Goal: Transaction & Acquisition: Obtain resource

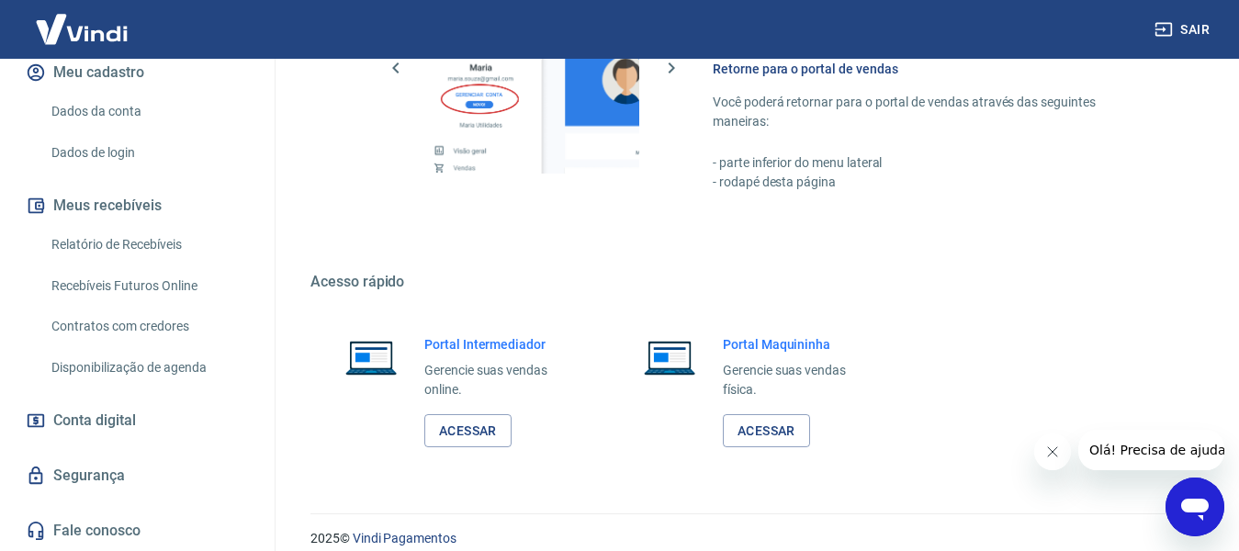
scroll to position [1146, 0]
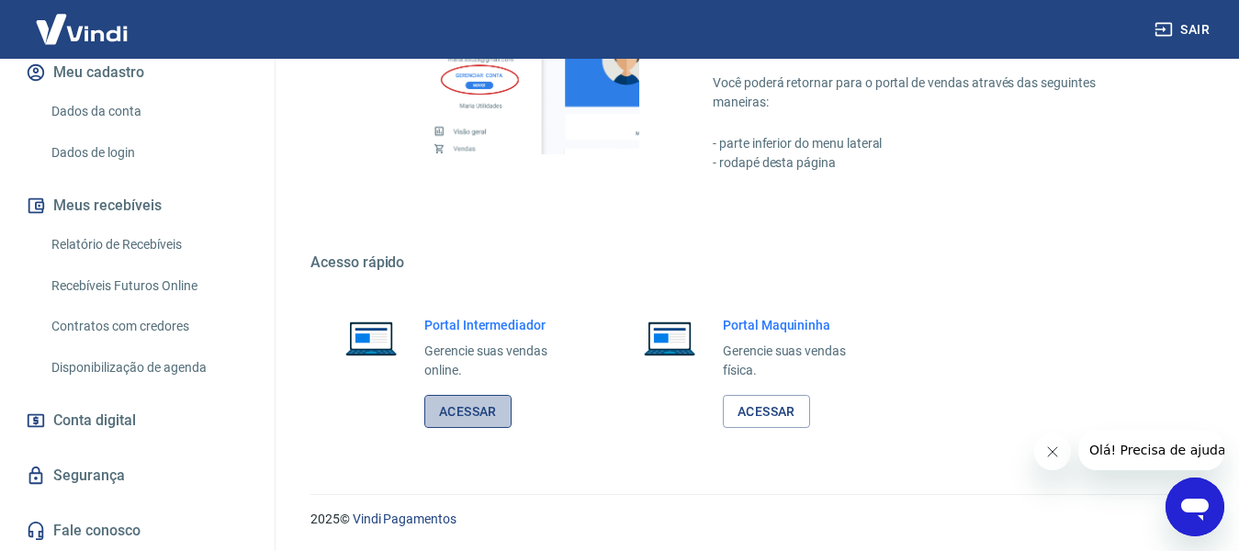
click at [452, 415] on link "Acessar" at bounding box center [467, 412] width 87 height 34
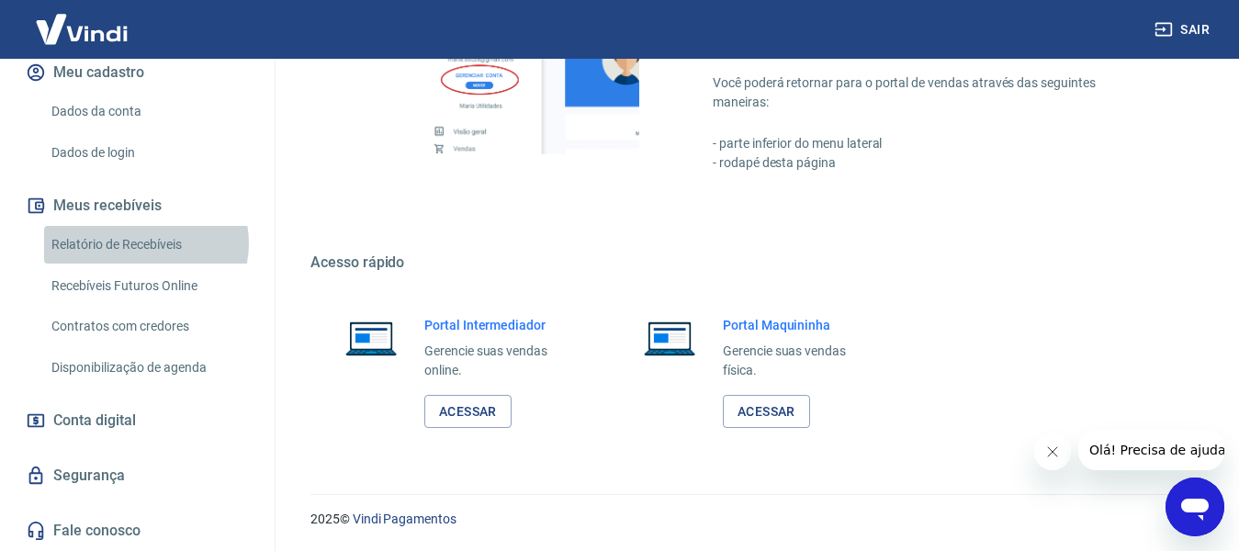
click at [145, 243] on link "Relatório de Recebíveis" at bounding box center [148, 245] width 208 height 38
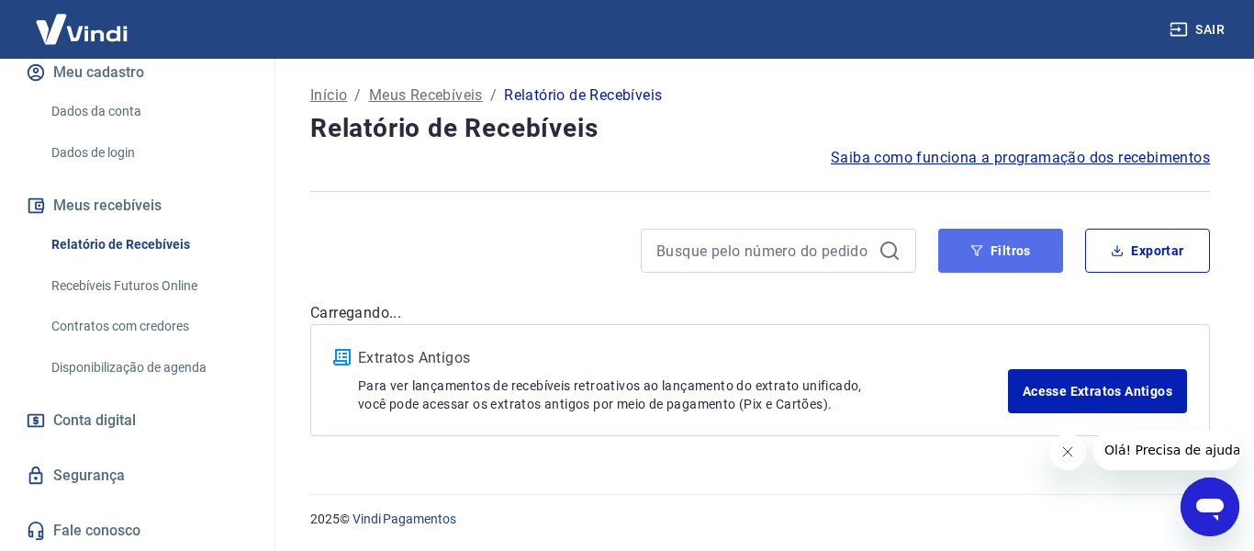
click at [1004, 260] on button "Filtros" at bounding box center [1000, 251] width 125 height 44
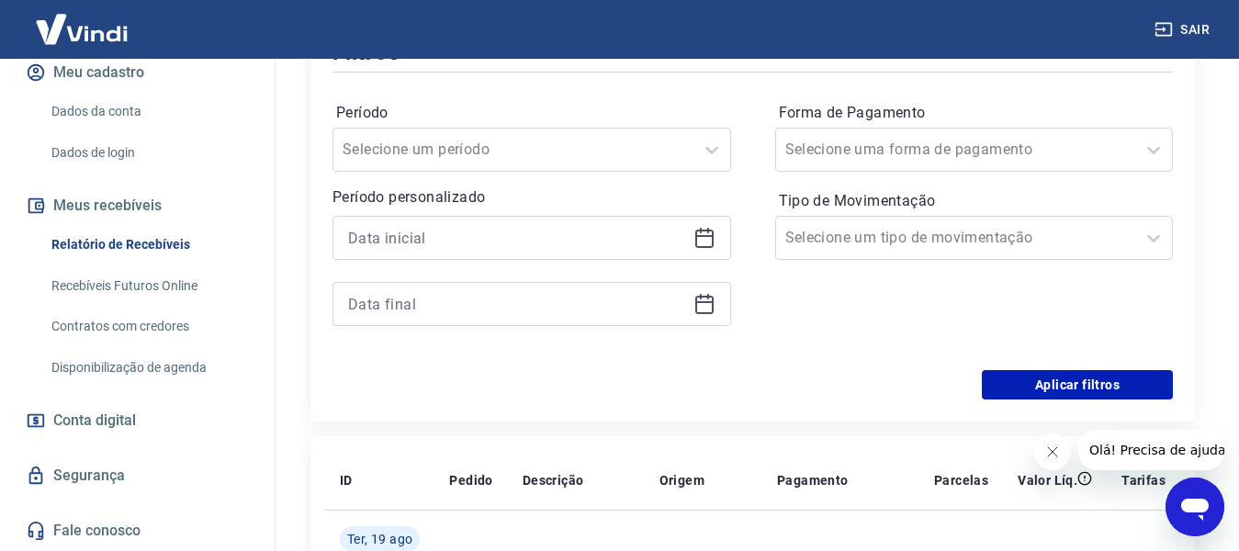
scroll to position [275, 0]
click at [694, 234] on icon at bounding box center [704, 236] width 22 height 22
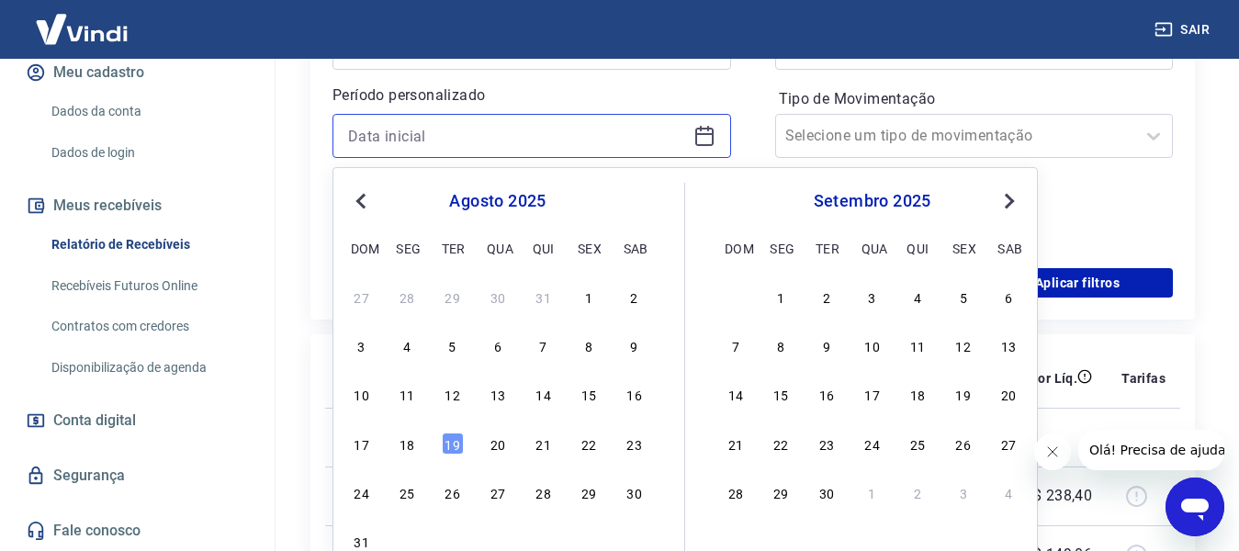
scroll to position [367, 0]
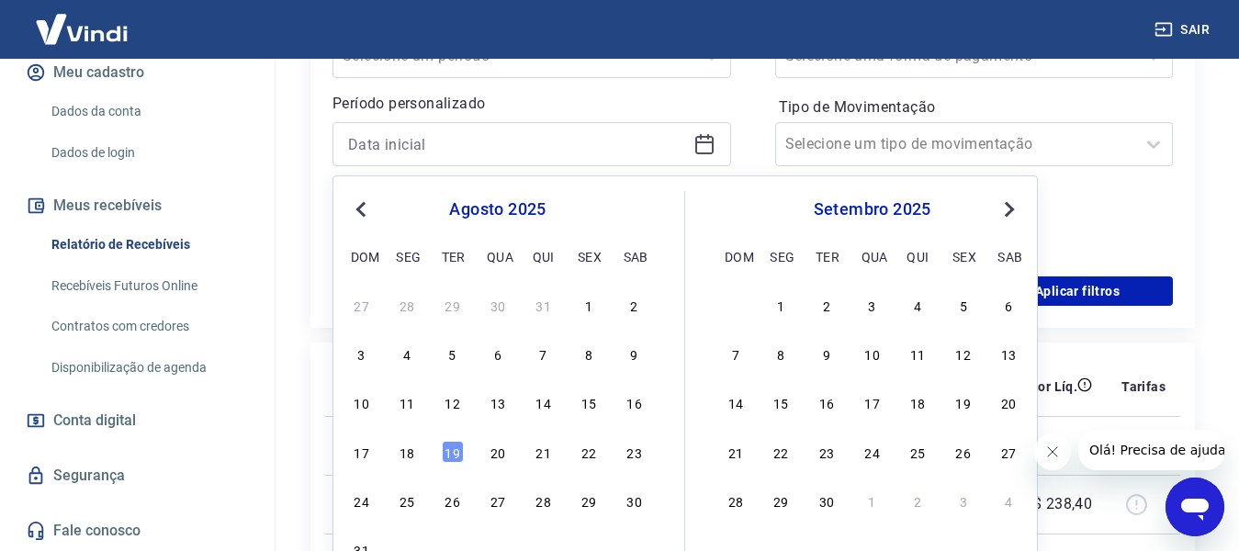
click at [362, 218] on button "Previous Month" at bounding box center [361, 209] width 22 height 22
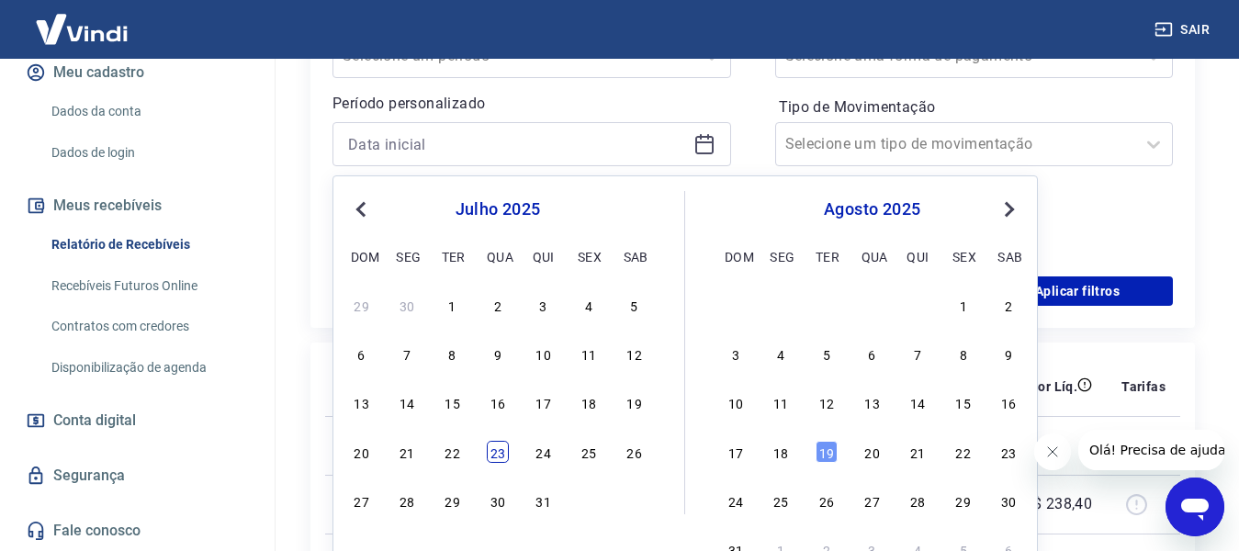
click at [506, 456] on div "23" at bounding box center [498, 452] width 22 height 22
type input "[DATE]"
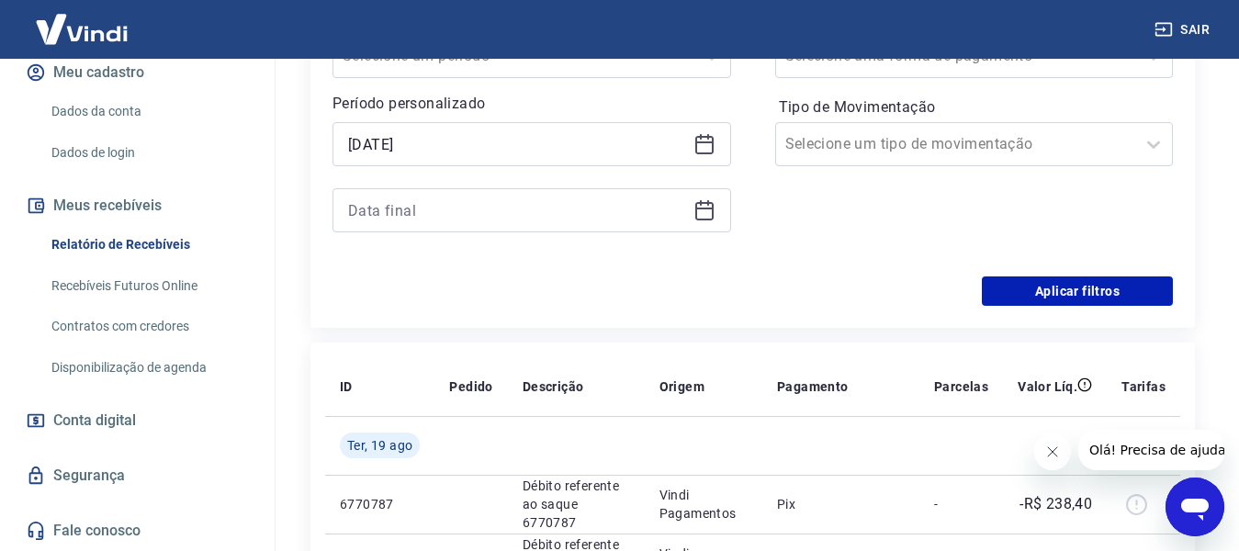
click at [703, 219] on icon at bounding box center [704, 211] width 18 height 18
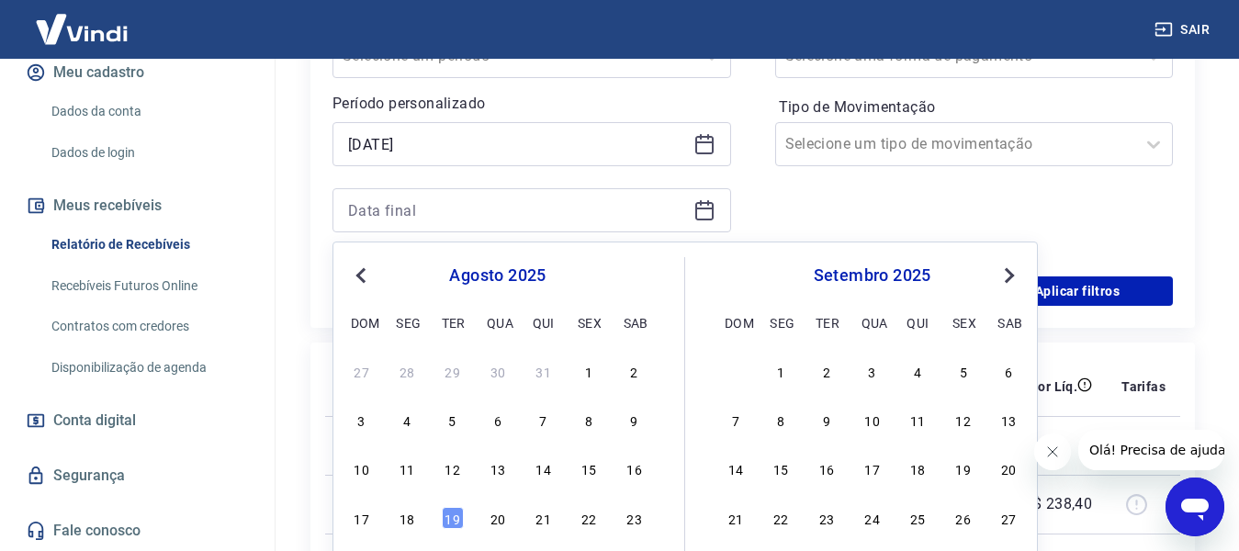
click at [353, 288] on div "[DATE] dom seg ter qua qui sex sab" at bounding box center [497, 296] width 299 height 78
click at [363, 275] on span "Previous Month" at bounding box center [363, 274] width 0 height 21
click at [483, 514] on div "20 21 22 23 24 25 26" at bounding box center [497, 517] width 299 height 27
drag, startPoint x: 511, startPoint y: 518, endPoint x: 499, endPoint y: 521, distance: 12.3
click at [499, 521] on div "20 21 22 23 24 25 26" at bounding box center [497, 517] width 299 height 27
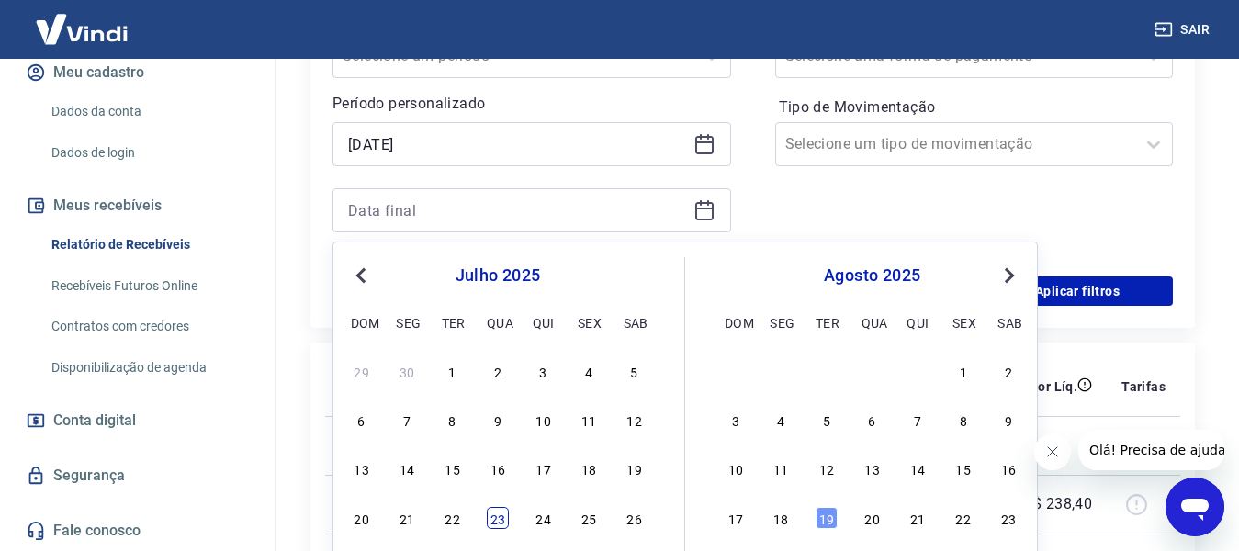
click at [499, 521] on div "23" at bounding box center [498, 518] width 22 height 22
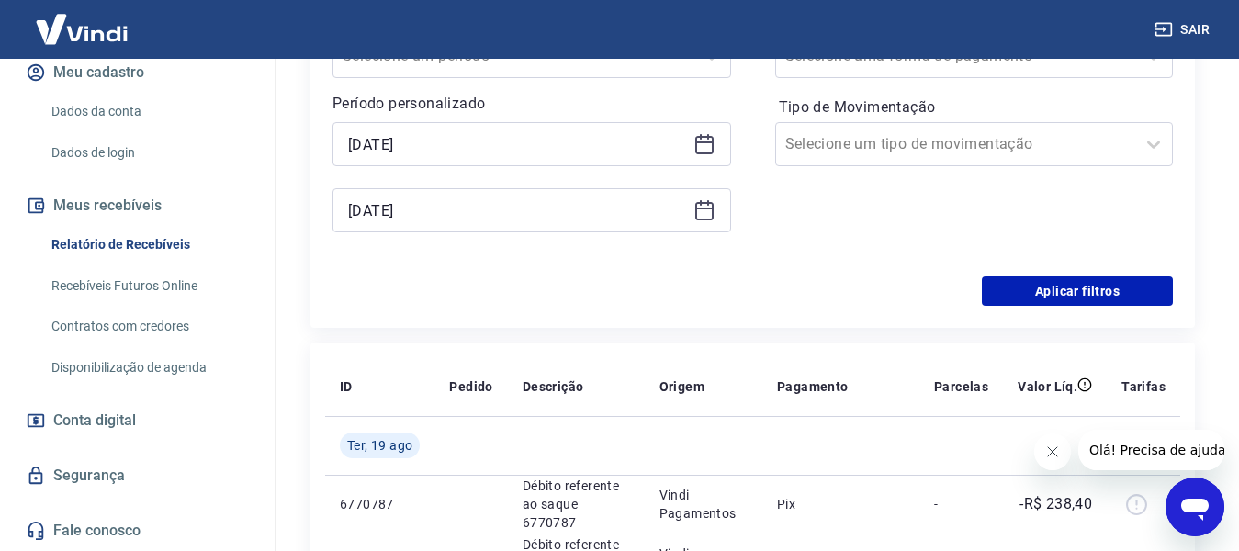
type input "[DATE]"
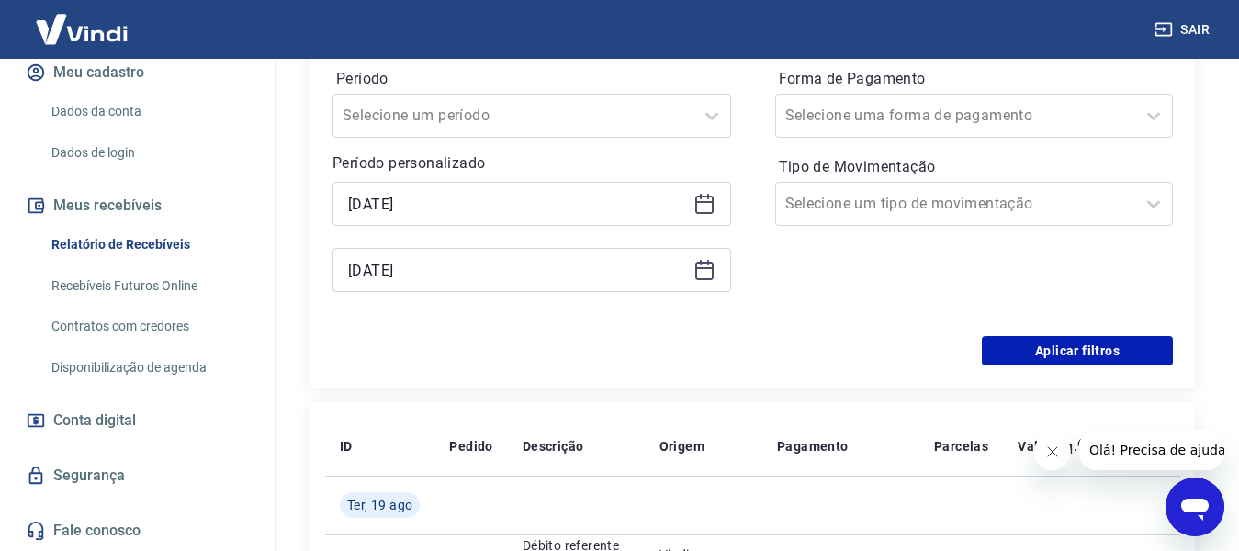
scroll to position [275, 0]
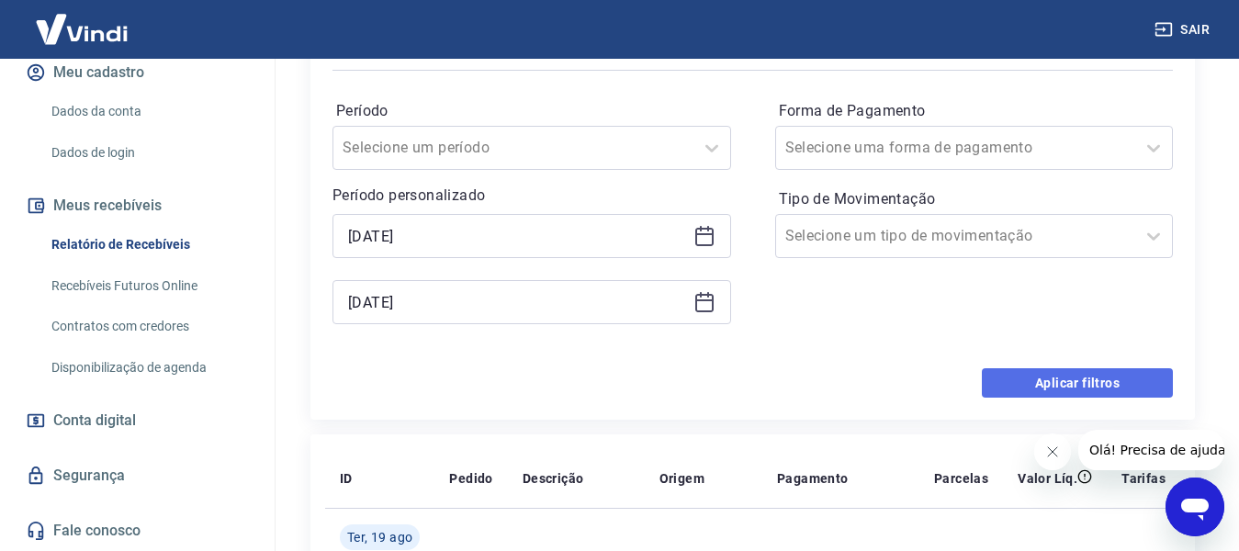
click at [1034, 385] on button "Aplicar filtros" at bounding box center [1077, 382] width 191 height 29
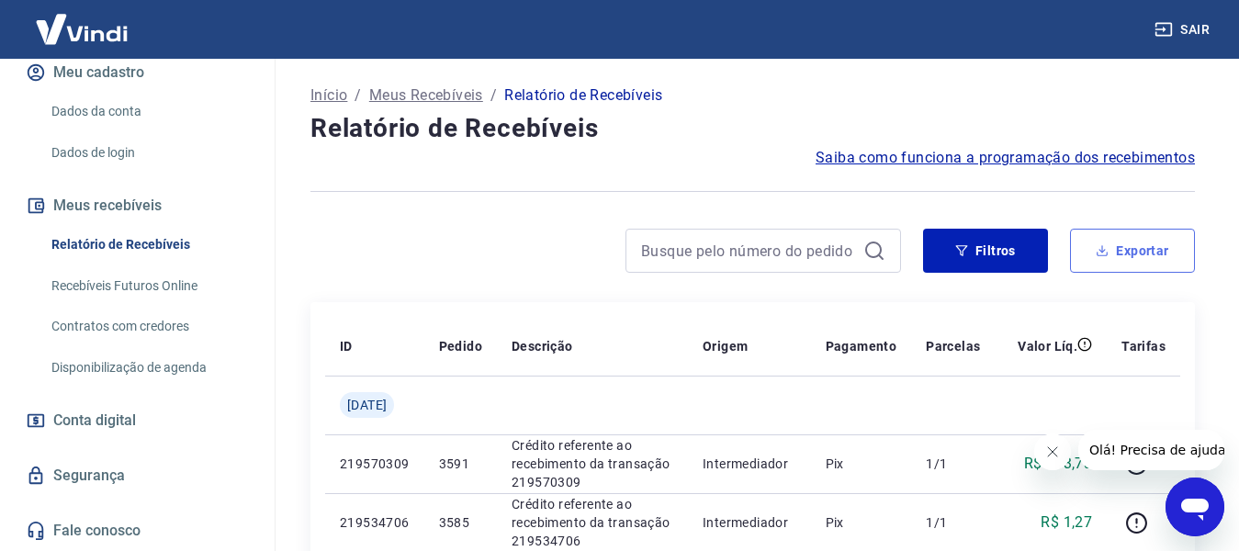
click at [1111, 248] on button "Exportar" at bounding box center [1132, 251] width 125 height 44
type input "[DATE]"
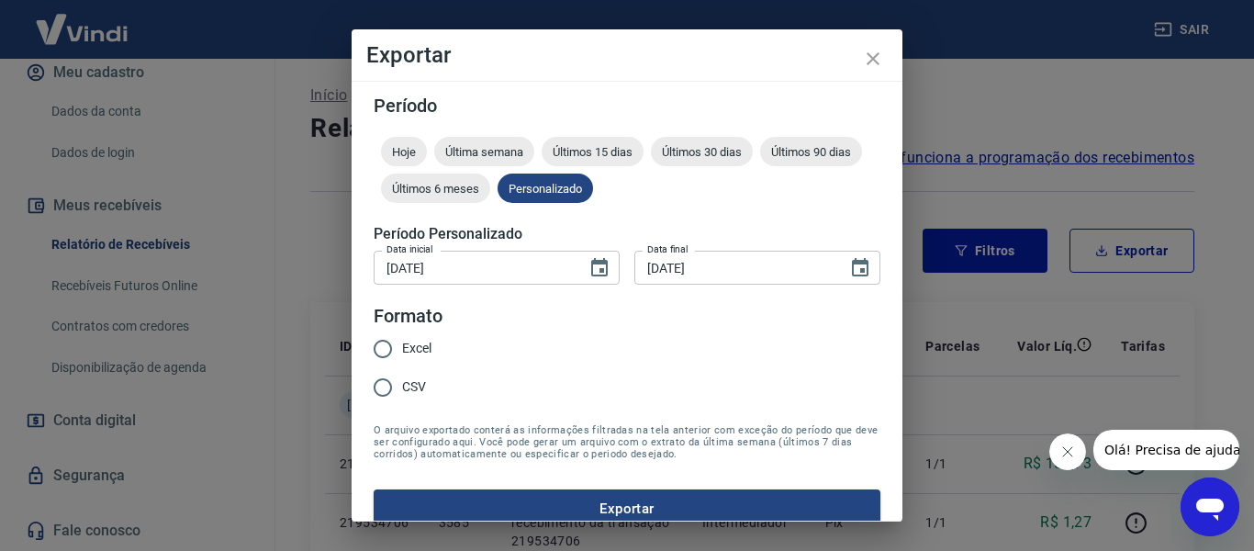
click at [388, 342] on input "Excel" at bounding box center [383, 349] width 39 height 39
radio input "true"
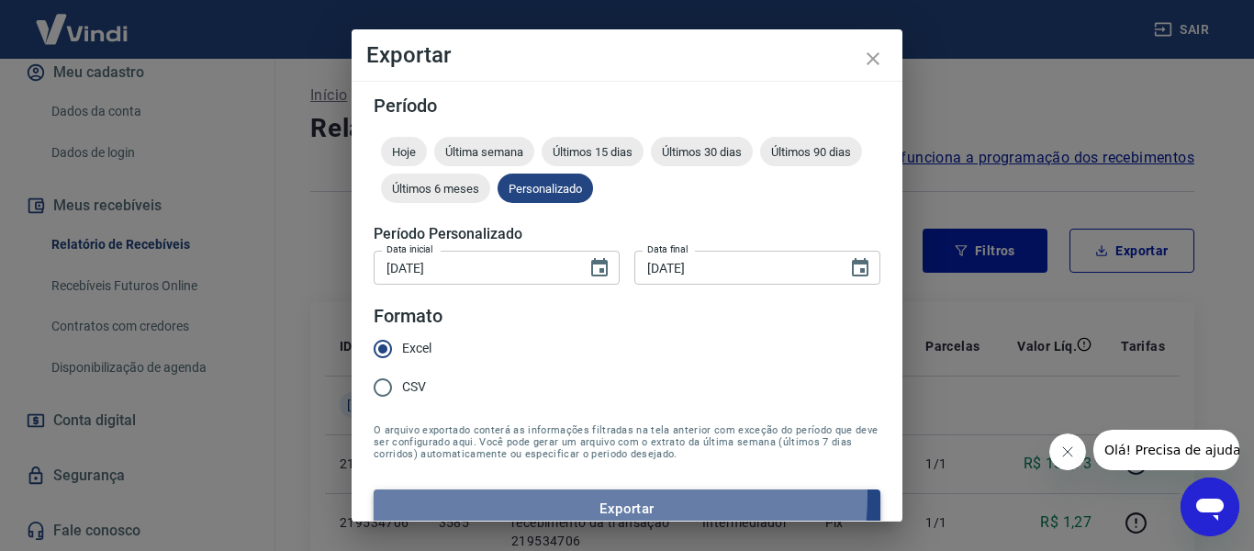
click at [564, 494] on button "Exportar" at bounding box center [627, 508] width 507 height 39
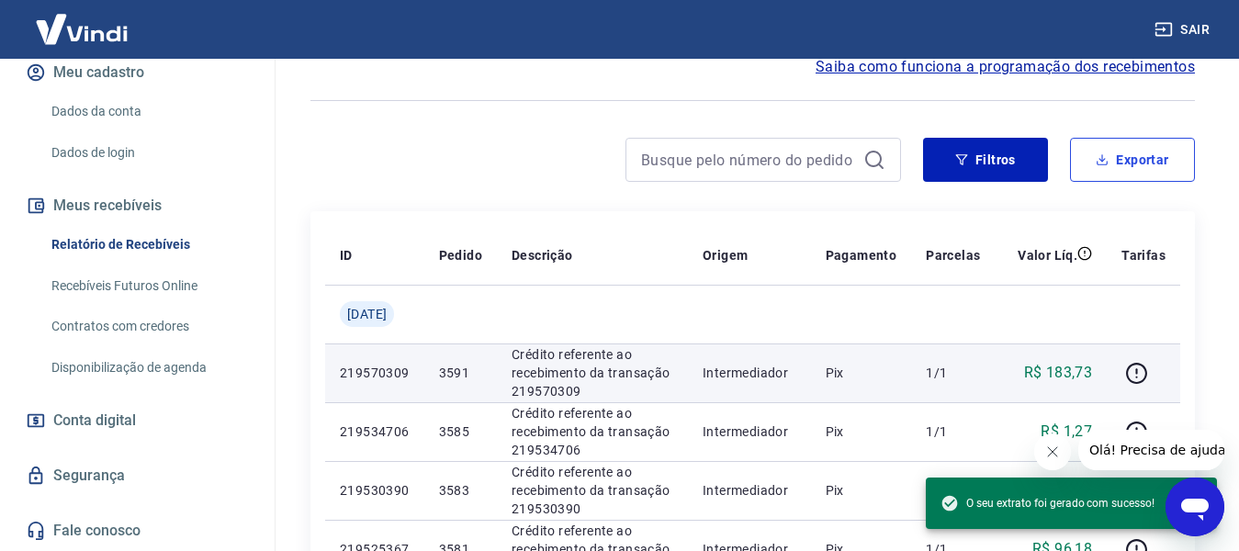
scroll to position [92, 0]
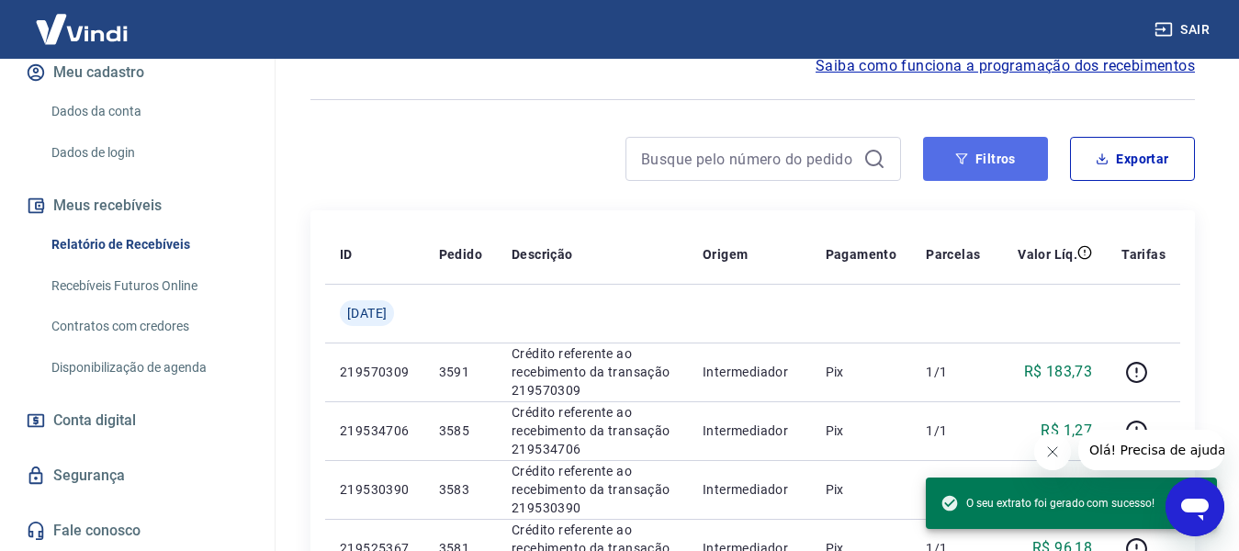
click at [990, 167] on button "Filtros" at bounding box center [985, 159] width 125 height 44
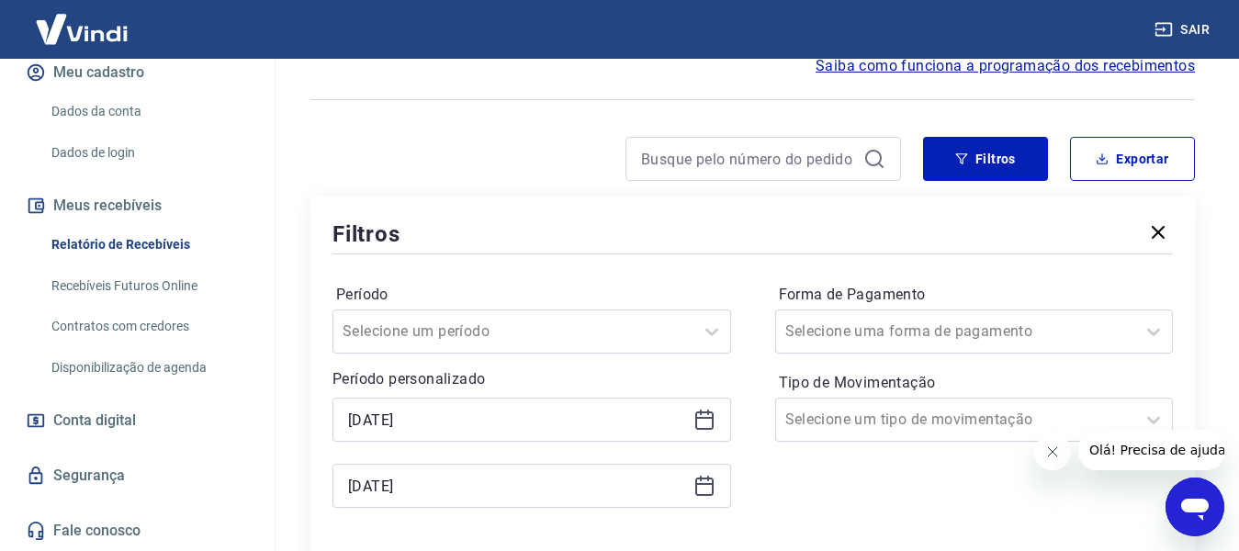
click at [711, 421] on icon at bounding box center [704, 420] width 22 height 22
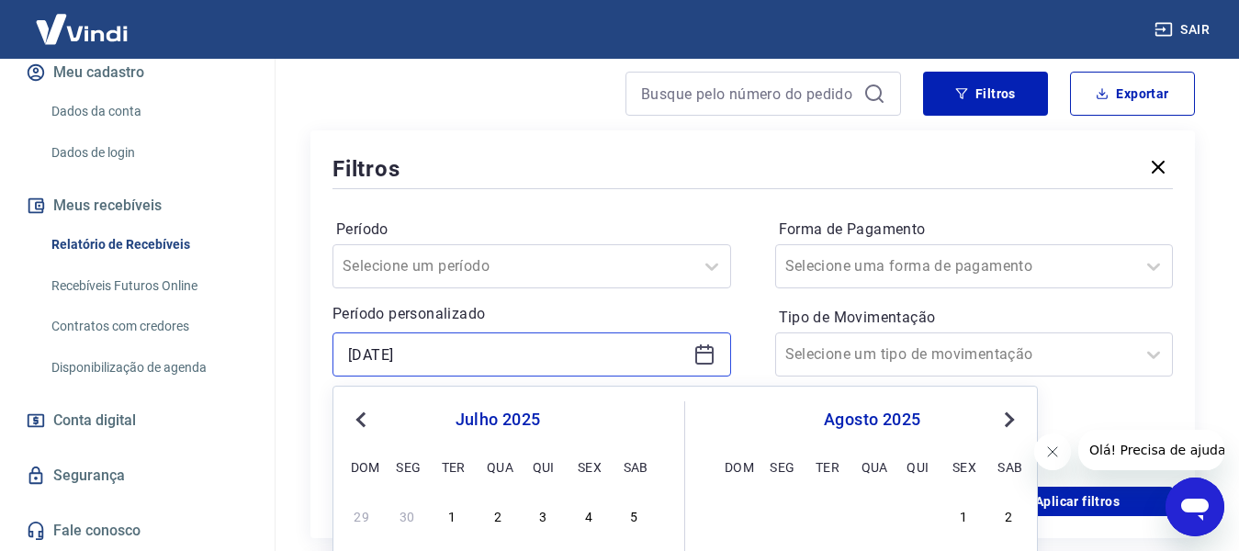
scroll to position [367, 0]
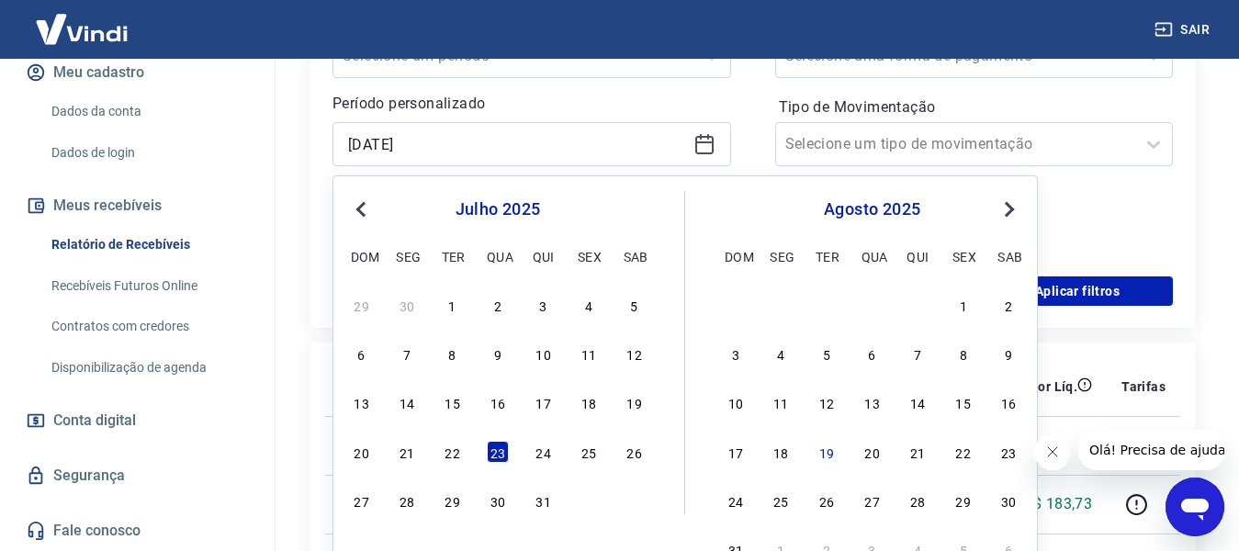
click at [561, 470] on div "29 30 1 2 3 4 5 6 7 8 9 10 11 12 13 14 15 16 17 18 19 20 21 22 23 24 25 26 27 2…" at bounding box center [497, 402] width 299 height 222
click at [534, 450] on div "24" at bounding box center [544, 452] width 22 height 22
type input "[DATE]"
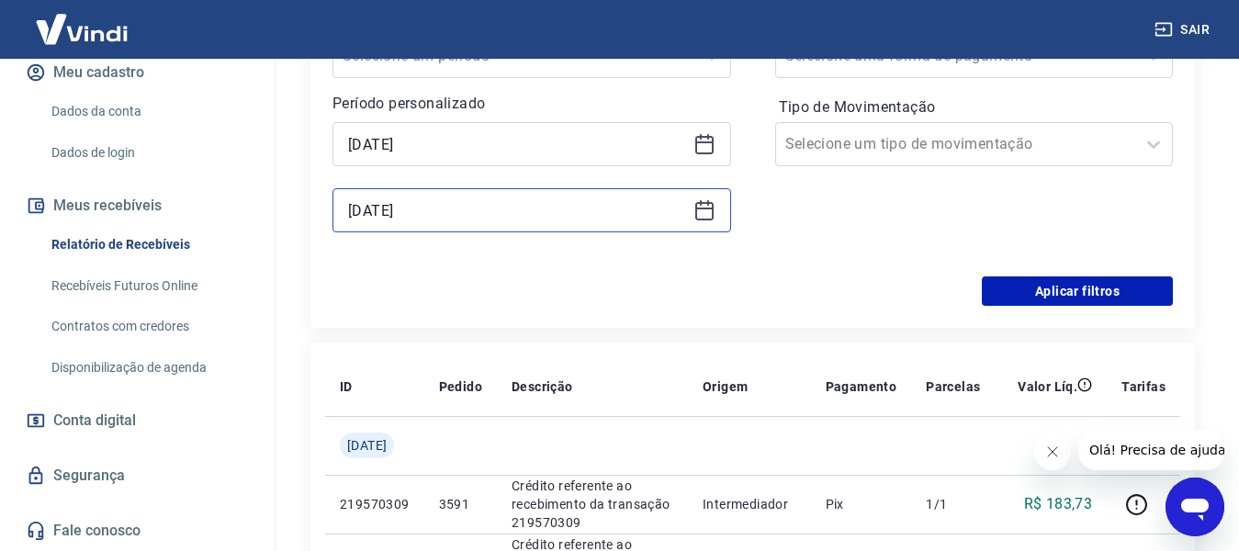
click at [680, 215] on input "[DATE]" at bounding box center [517, 210] width 338 height 28
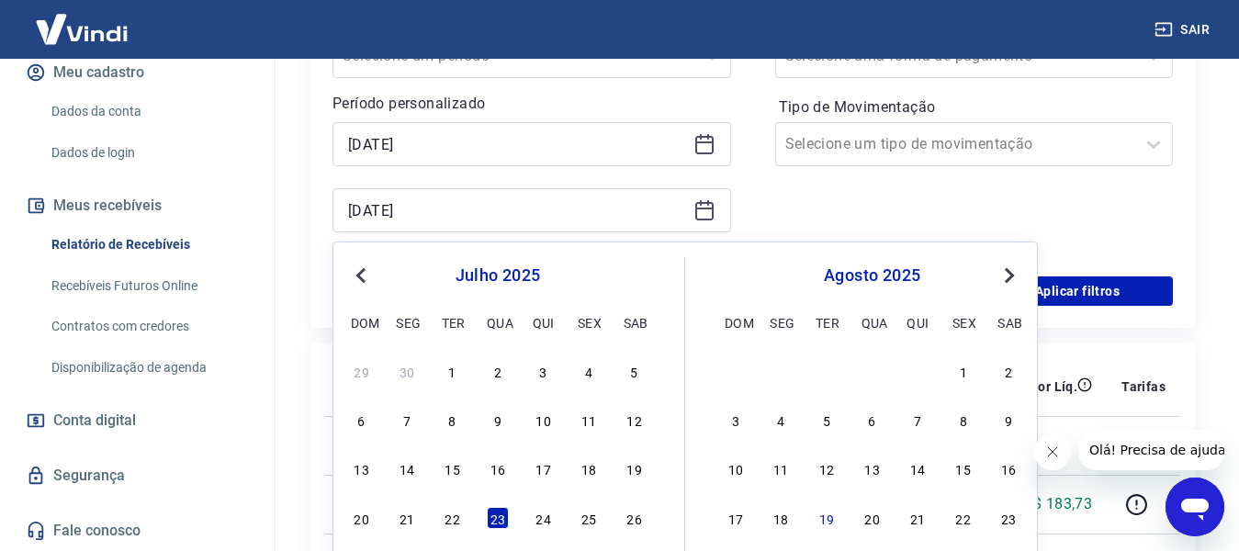
click at [721, 209] on div "[DATE]" at bounding box center [531, 210] width 398 height 44
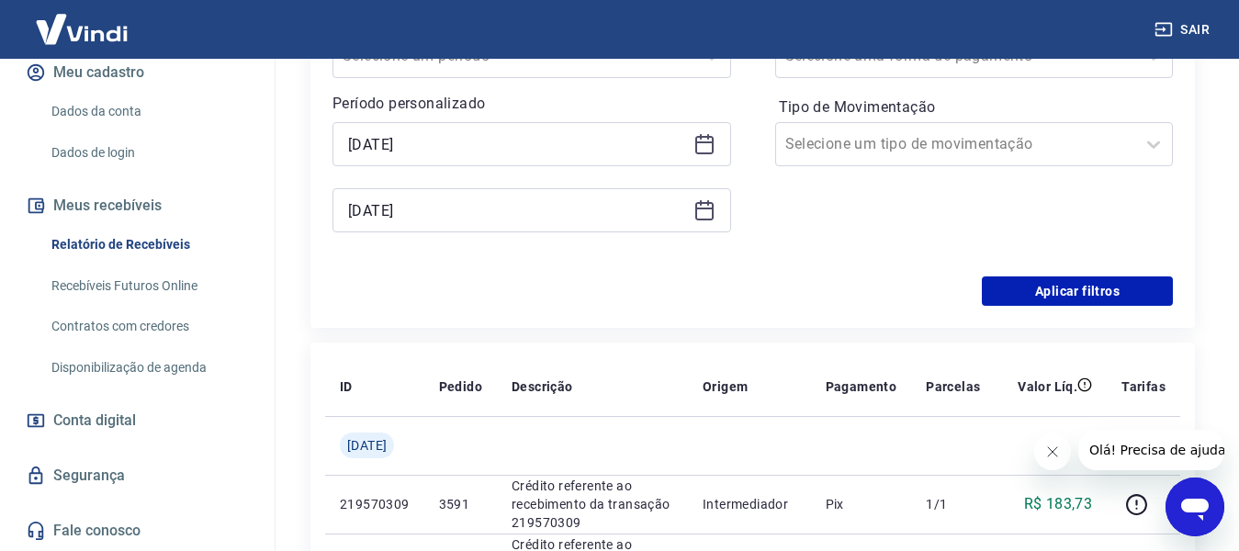
click at [708, 232] on div "Período Selecione um período Período personalizado Selected date: [DATE] [DATE]…" at bounding box center [531, 130] width 398 height 250
click at [716, 226] on div "[DATE]" at bounding box center [531, 210] width 398 height 44
click at [710, 214] on icon at bounding box center [704, 210] width 22 height 22
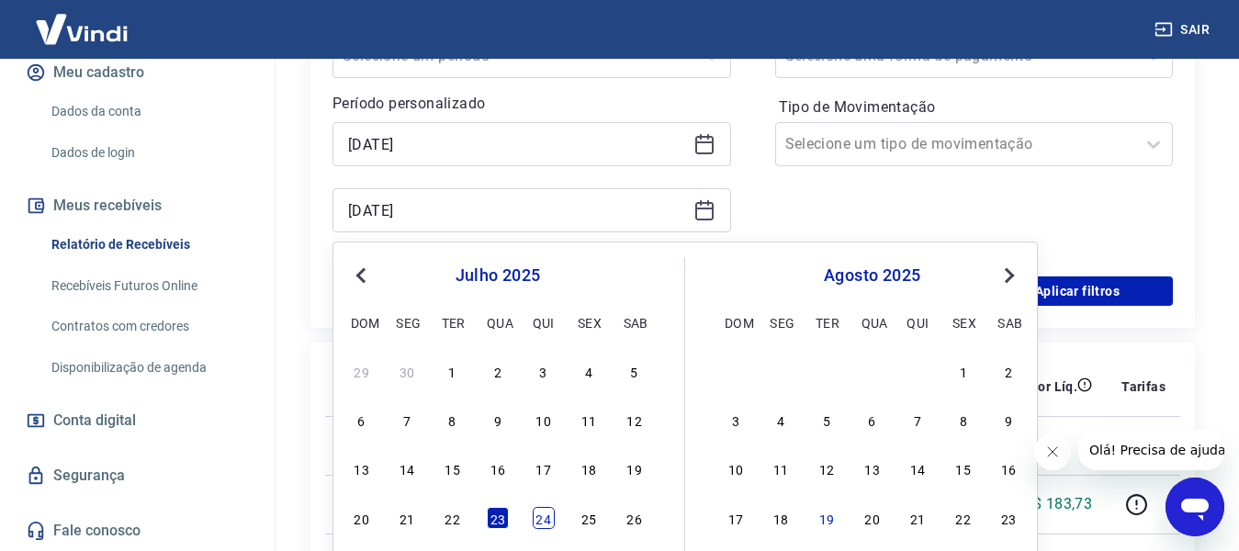
click at [534, 527] on div "24" at bounding box center [544, 518] width 22 height 22
type input "[DATE]"
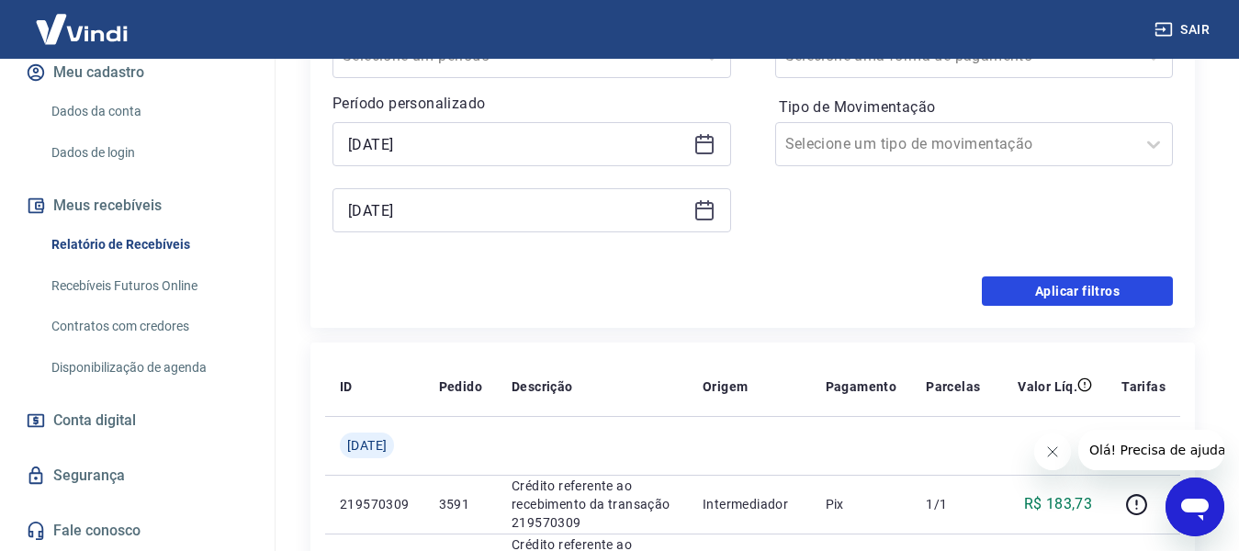
drag, startPoint x: 998, startPoint y: 286, endPoint x: 588, endPoint y: 548, distance: 487.3
click at [998, 286] on button "Aplicar filtros" at bounding box center [1077, 290] width 191 height 29
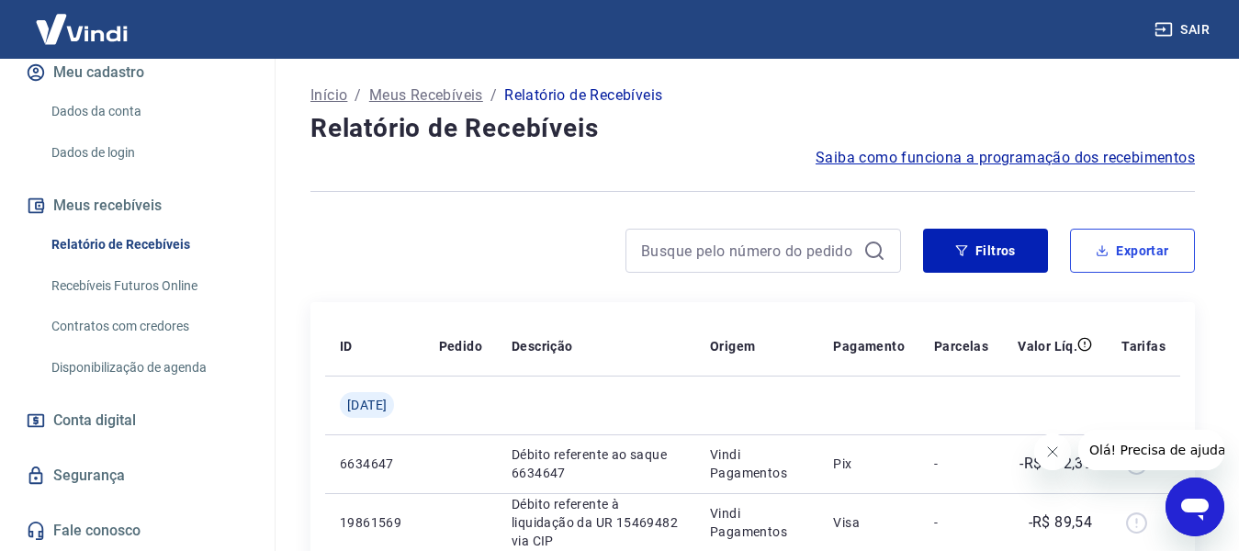
drag, startPoint x: 1126, startPoint y: 255, endPoint x: 1063, endPoint y: 274, distance: 65.1
click at [1126, 255] on button "Exportar" at bounding box center [1132, 251] width 125 height 44
type input "[DATE]"
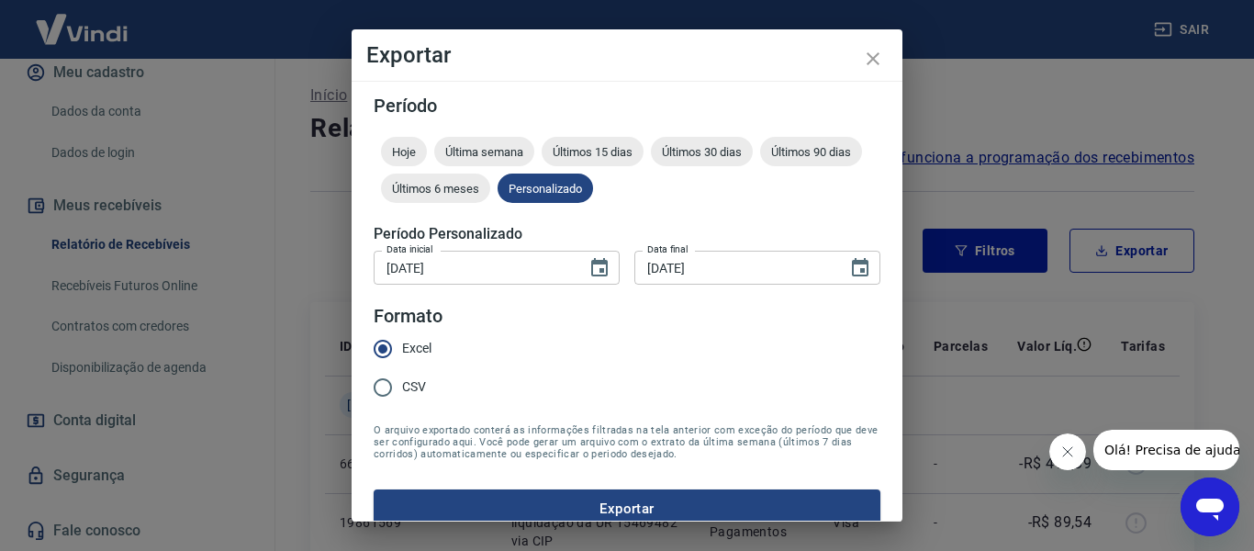
click at [537, 494] on button "Exportar" at bounding box center [627, 508] width 507 height 39
